Goal: Information Seeking & Learning: Learn about a topic

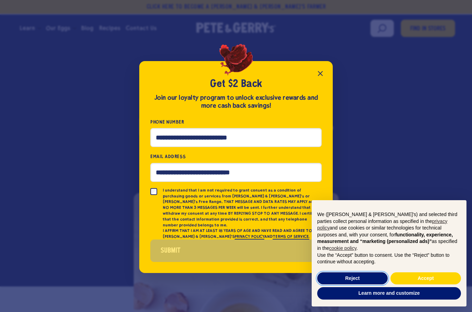
click at [356, 273] on button "Reject" at bounding box center [352, 278] width 70 height 12
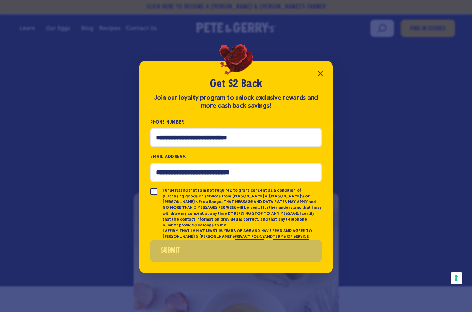
click at [319, 75] on icon "Close popup" at bounding box center [320, 73] width 8 height 8
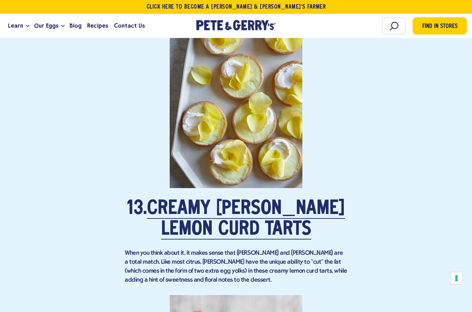
scroll to position [3528, 0]
click at [234, 211] on link "Creamy Meyer Lemon Curd Tarts" at bounding box center [246, 220] width 198 height 40
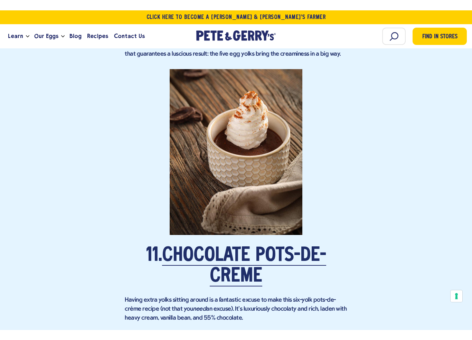
scroll to position [2958, 0]
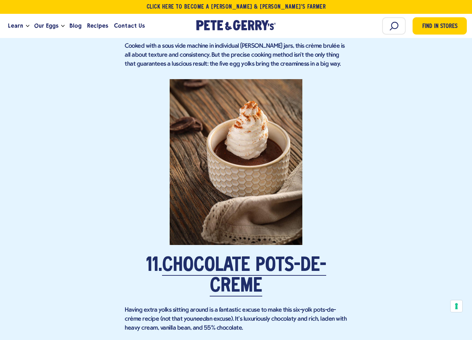
click at [255, 161] on p at bounding box center [236, 162] width 222 height 166
click at [282, 257] on link "Chocolate Pots-de-Crème" at bounding box center [244, 276] width 164 height 40
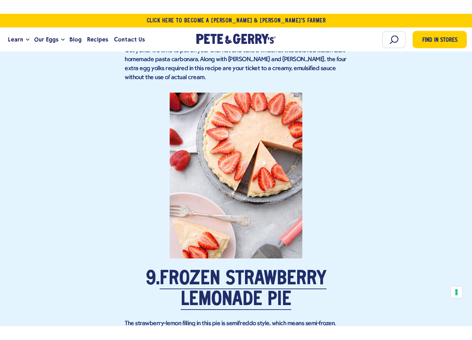
scroll to position [2449, 0]
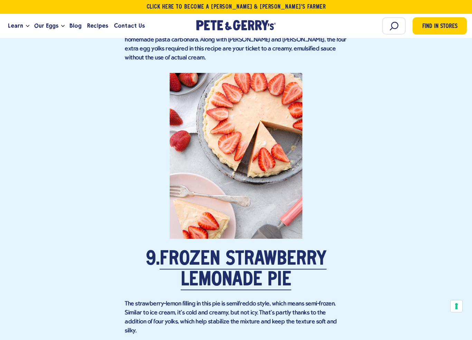
click at [249, 251] on link "Frozen Strawberry Lemonade Pie" at bounding box center [243, 270] width 167 height 40
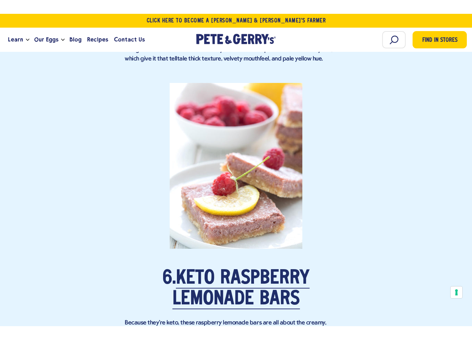
scroll to position [1646, 0]
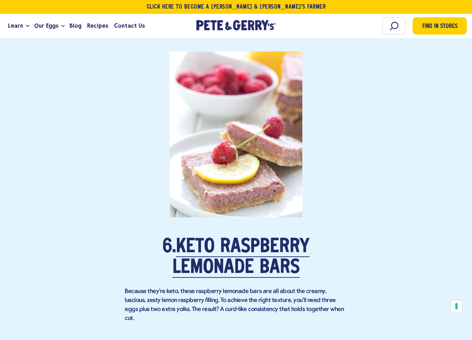
click at [252, 242] on link "Keto Raspberry Lemonade Bars" at bounding box center [240, 258] width 137 height 40
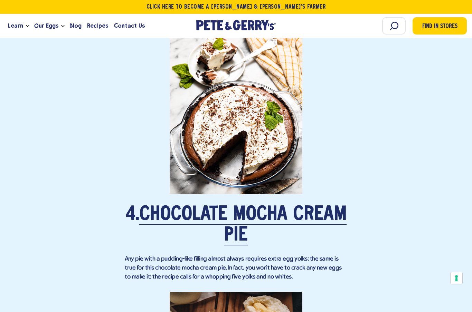
scroll to position [1152, 0]
click at [247, 209] on link "Chocolate Mocha Cream Pie" at bounding box center [242, 226] width 207 height 40
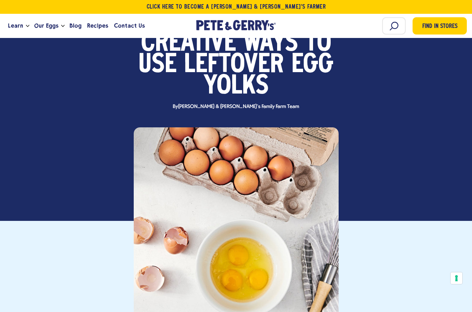
scroll to position [65, 0]
